Goal: Information Seeking & Learning: Learn about a topic

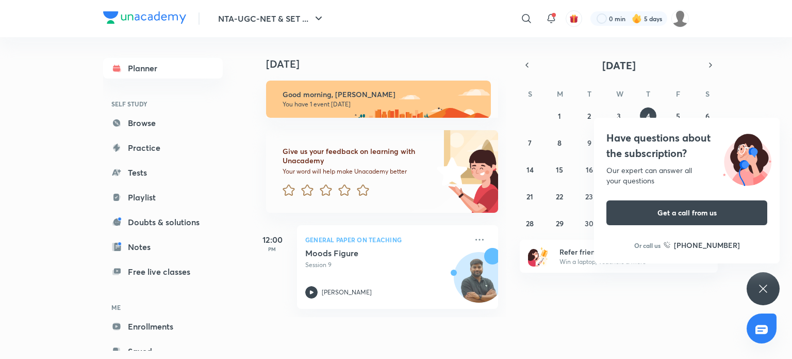
click at [763, 285] on icon at bounding box center [763, 288] width 12 height 12
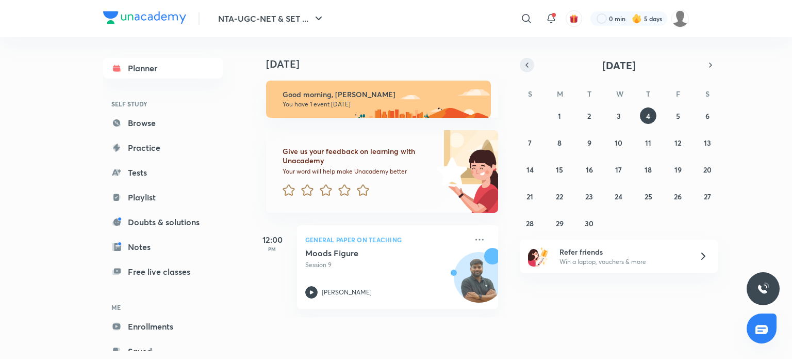
click at [530, 68] on icon "button" at bounding box center [527, 64] width 8 height 9
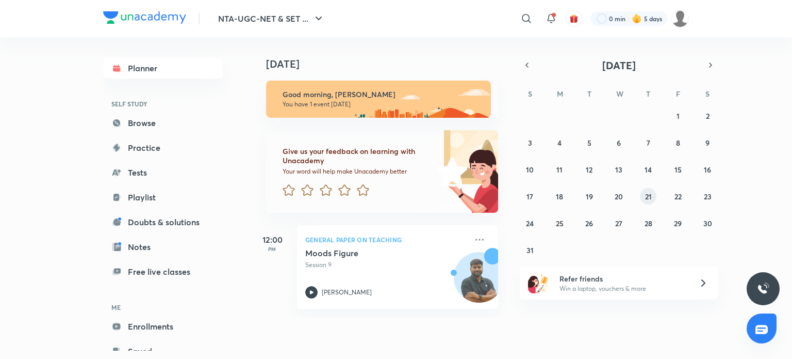
click at [645, 191] on abbr "21" at bounding box center [648, 196] width 7 height 10
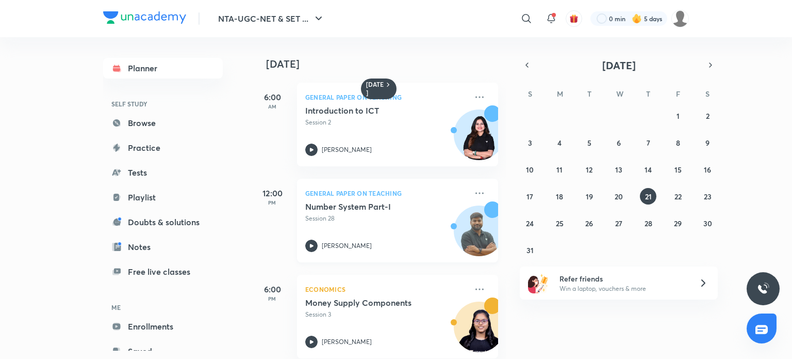
scroll to position [111, 0]
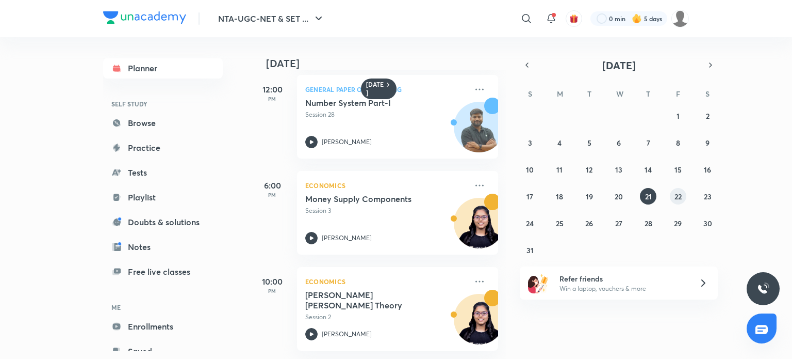
click at [677, 196] on abbr "22" at bounding box center [678, 196] width 7 height 10
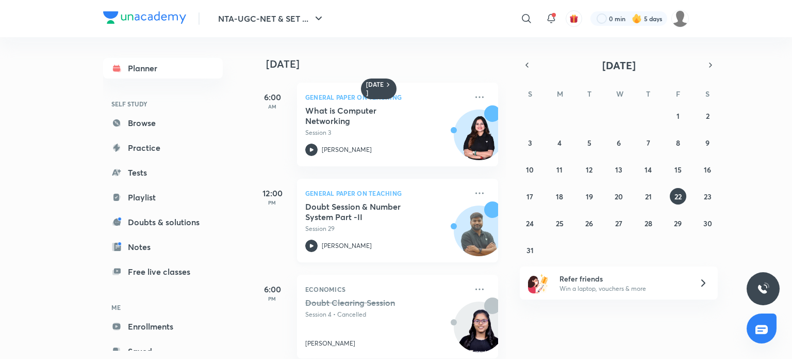
scroll to position [15, 0]
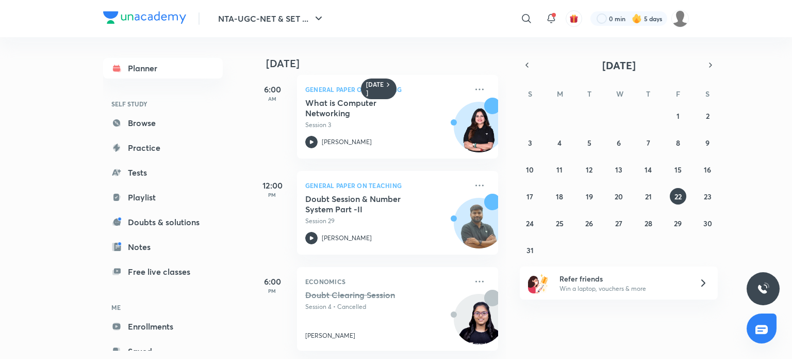
click at [718, 199] on div "27 28 29 30 31 1 2 3 4 5 6 7 8 9 10 11 12 13 14 15 16 17 18 19 20 21 22 23 24 2…" at bounding box center [619, 182] width 198 height 151
click at [708, 199] on abbr "23" at bounding box center [708, 196] width 8 height 10
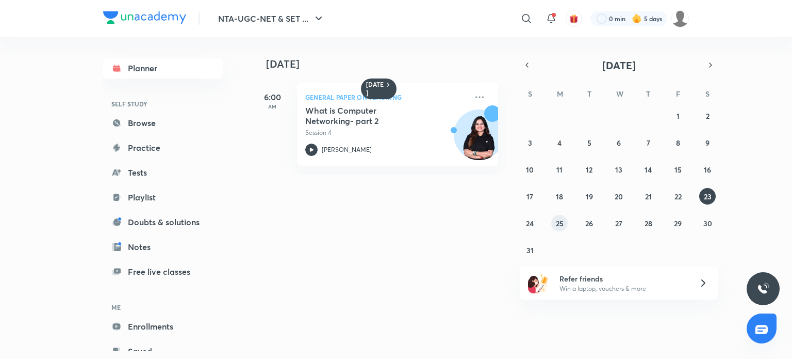
click at [556, 220] on abbr "25" at bounding box center [560, 223] width 8 height 10
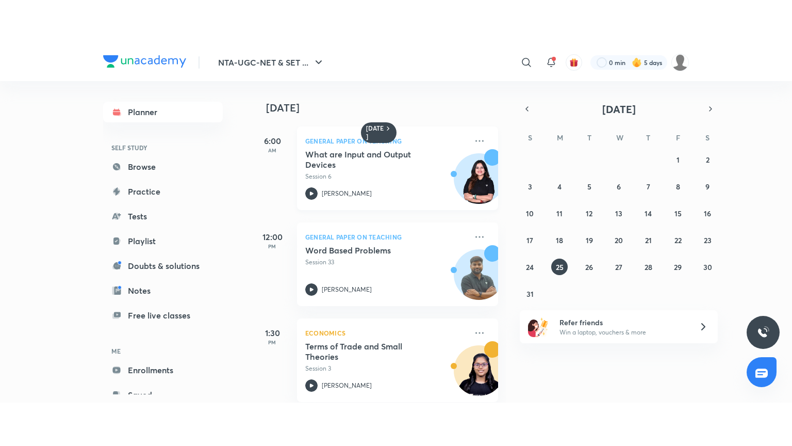
scroll to position [111, 0]
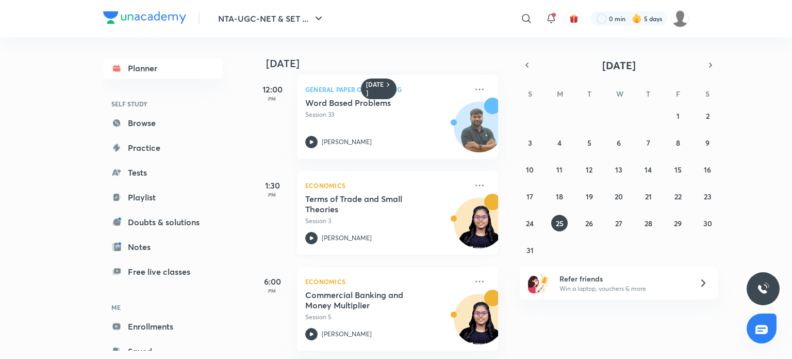
click at [373, 232] on div "[PERSON_NAME]" at bounding box center [386, 238] width 162 height 12
